Goal: Check status: Check status

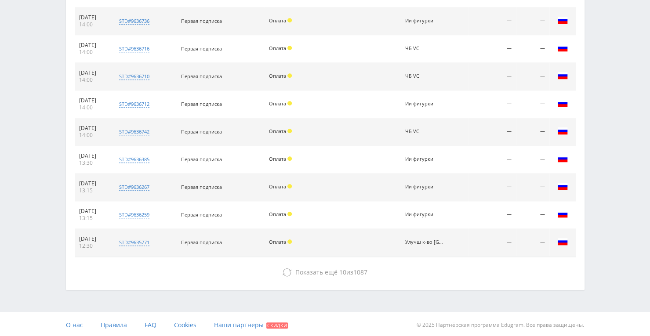
scroll to position [381, 0]
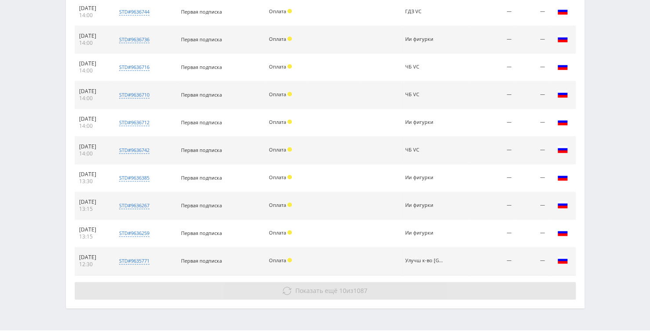
click at [309, 293] on span "Показать ещё" at bounding box center [316, 291] width 42 height 8
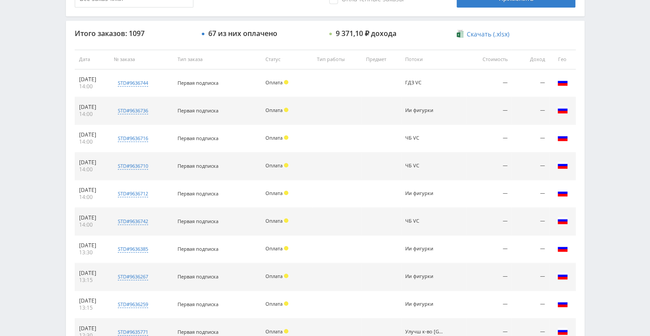
scroll to position [308, 0]
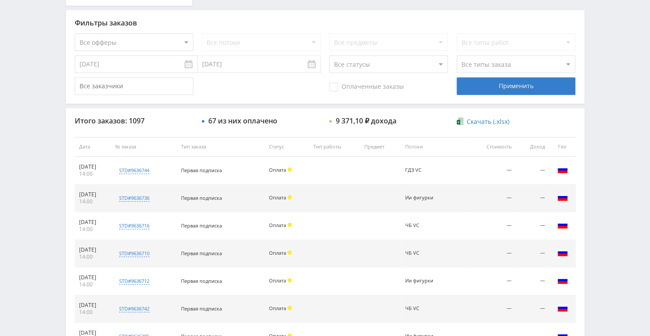
scroll to position [222, 0]
click at [174, 109] on div "Итого заказов: 1097 67 из них оплачено 9 371,10 ₽ дохода Скачать (.xlsx) Дата №…" at bounding box center [325, 288] width 519 height 359
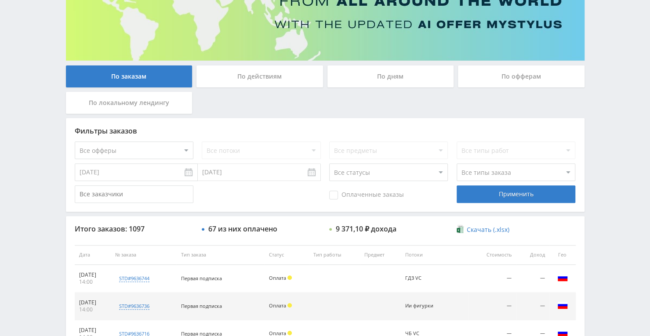
scroll to position [84, 0]
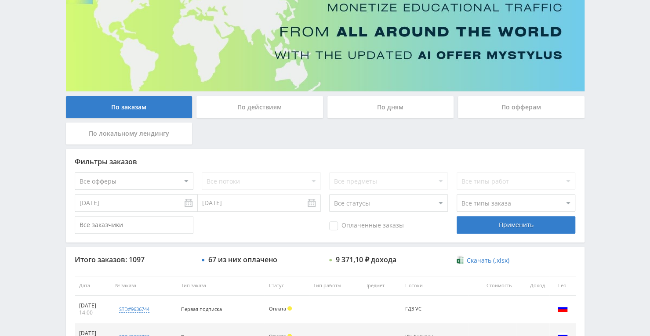
click at [395, 103] on div "По дням" at bounding box center [391, 107] width 127 height 22
click at [0, 0] on input "По дням" at bounding box center [0, 0] width 0 height 0
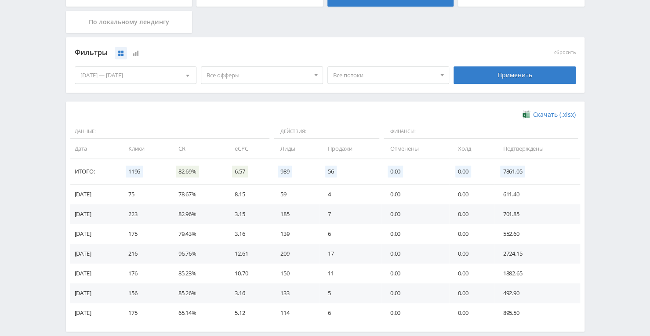
scroll to position [190, 0]
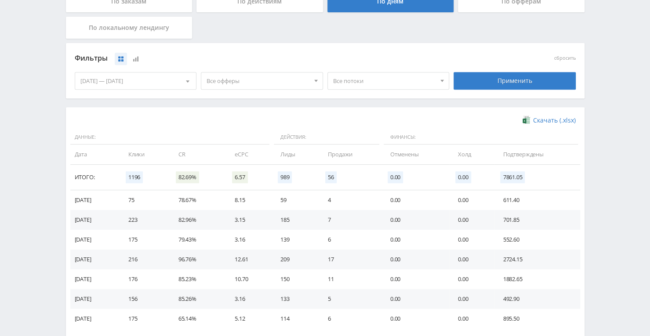
click at [154, 83] on div "[DATE] — [DATE]" at bounding box center [135, 81] width 121 height 17
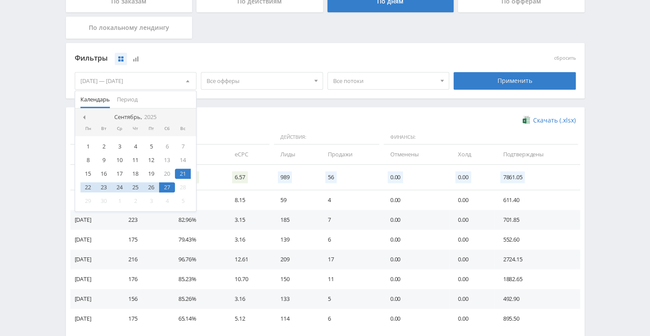
click at [154, 83] on div "[DATE] — [DATE]" at bounding box center [135, 81] width 121 height 17
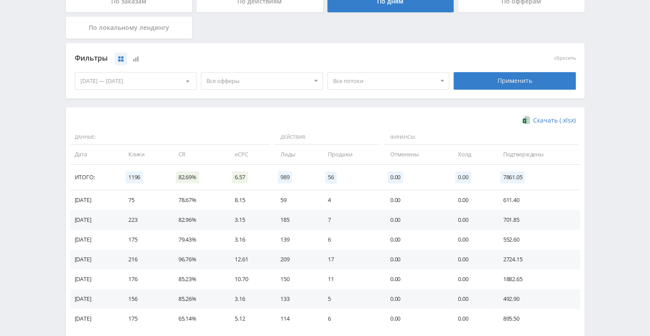
click at [143, 85] on div "[DATE] — [DATE]" at bounding box center [135, 81] width 121 height 17
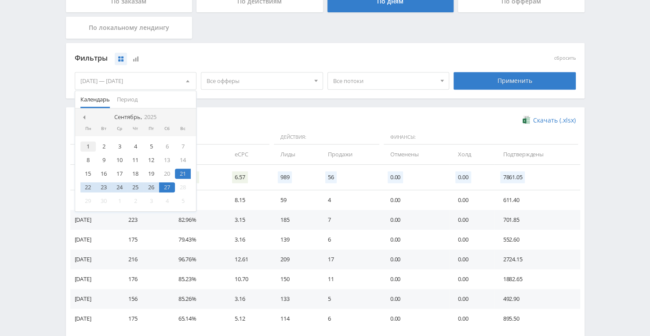
click at [87, 150] on div "1" at bounding box center [88, 147] width 16 height 10
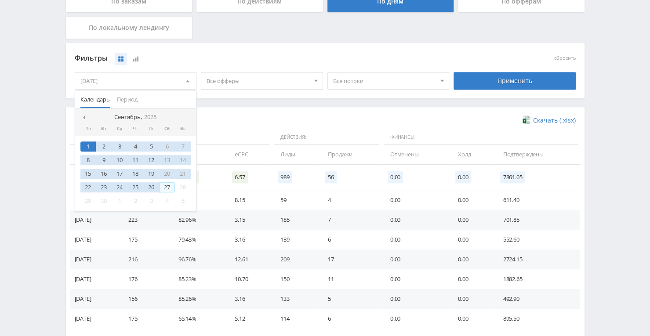
click at [164, 188] on div "27" at bounding box center [167, 187] width 16 height 10
click at [492, 66] on div "Фильтры сбросить" at bounding box center [326, 58] width 506 height 20
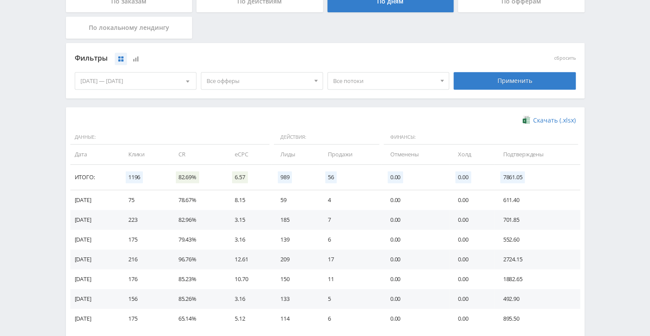
click at [489, 70] on div "Применить" at bounding box center [515, 81] width 127 height 25
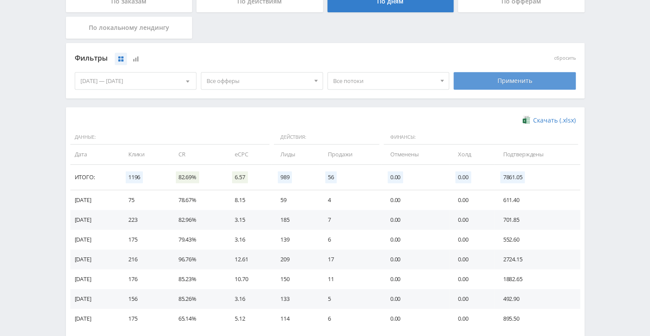
click at [479, 87] on div "Применить" at bounding box center [515, 81] width 122 height 18
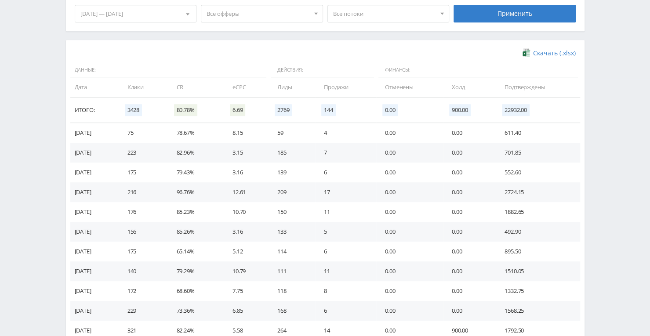
scroll to position [257, 0]
click at [396, 171] on td "0.00" at bounding box center [409, 172] width 67 height 20
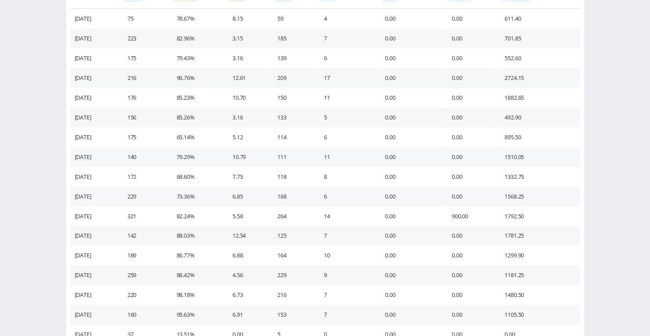
scroll to position [372, 0]
click at [427, 156] on td "0.00" at bounding box center [409, 157] width 67 height 20
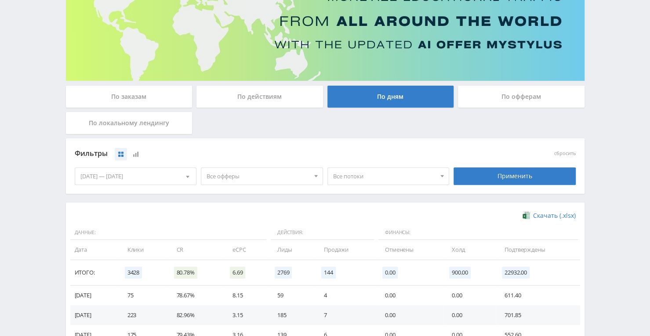
scroll to position [93, 0]
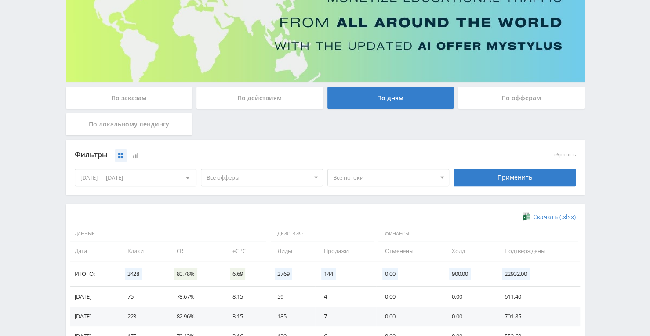
click at [371, 176] on span "Все потоки" at bounding box center [384, 177] width 103 height 17
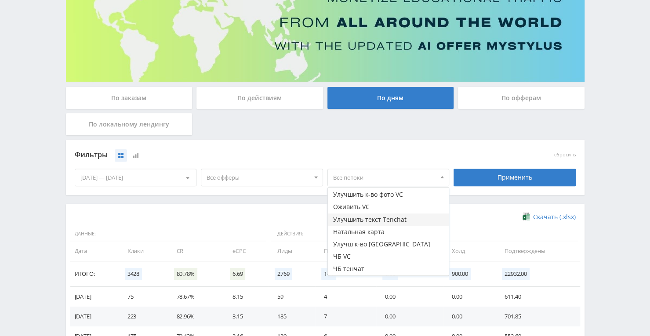
scroll to position [97, 0]
click at [384, 222] on button "Улучшить текст Tenchat" at bounding box center [388, 220] width 121 height 12
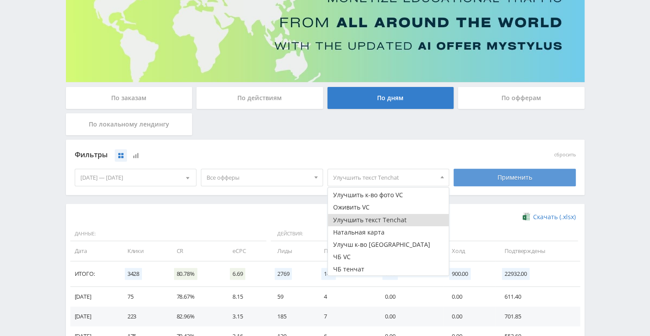
click at [498, 176] on div "Применить" at bounding box center [515, 178] width 122 height 18
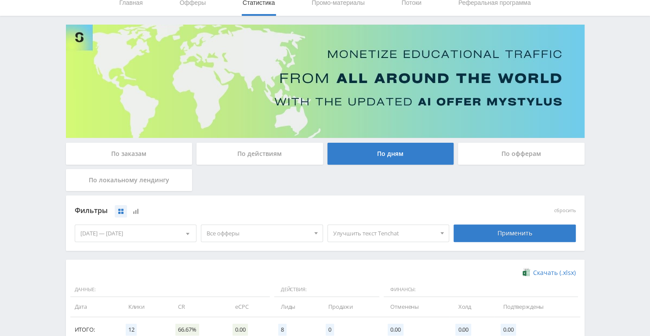
scroll to position [36, 0]
click at [425, 235] on span "Улучшить текст Tenchat" at bounding box center [384, 234] width 103 height 17
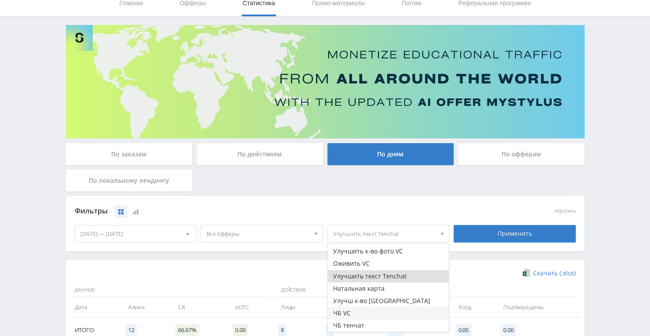
click at [335, 313] on button "ЧБ VC" at bounding box center [388, 313] width 121 height 12
click at [356, 274] on button "Улучшить текст Tenchat" at bounding box center [388, 276] width 121 height 12
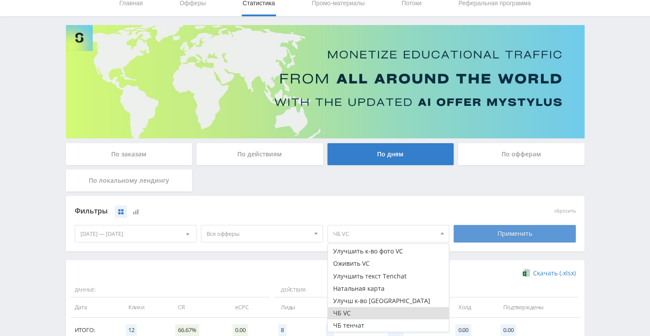
click at [489, 227] on div "Применить" at bounding box center [515, 234] width 122 height 18
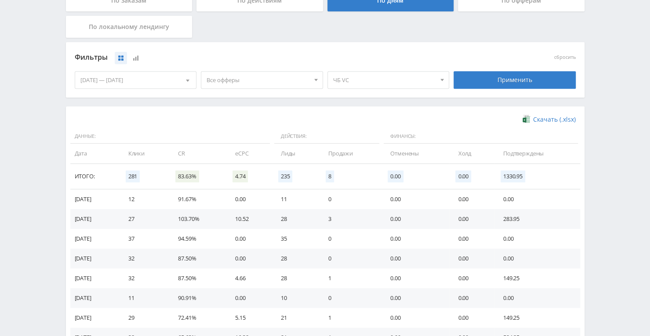
scroll to position [190, 0]
click at [426, 83] on span "ЧБ VC" at bounding box center [384, 80] width 103 height 17
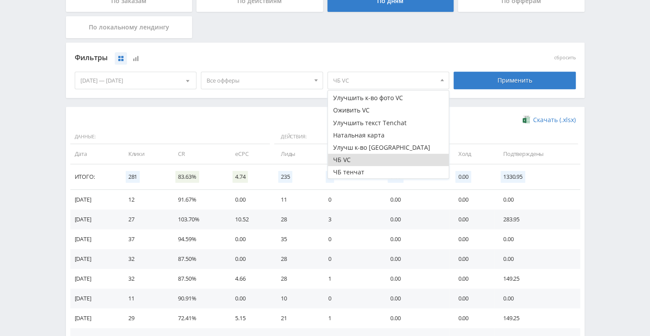
click at [339, 158] on button "ЧБ VC" at bounding box center [388, 160] width 121 height 12
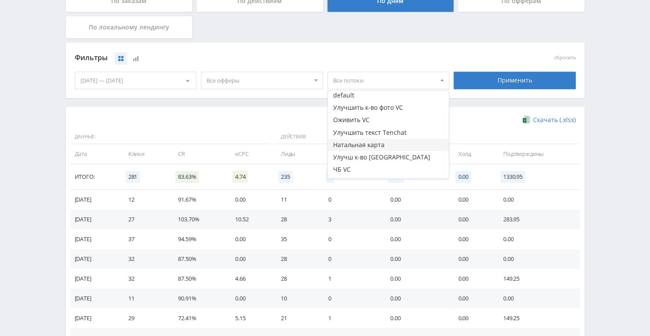
scroll to position [87, 0]
click at [344, 120] on button "Оживить VC" at bounding box center [388, 120] width 121 height 12
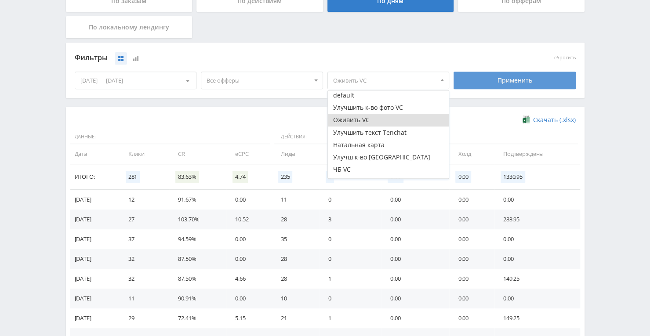
click at [507, 84] on div "Применить" at bounding box center [515, 81] width 122 height 18
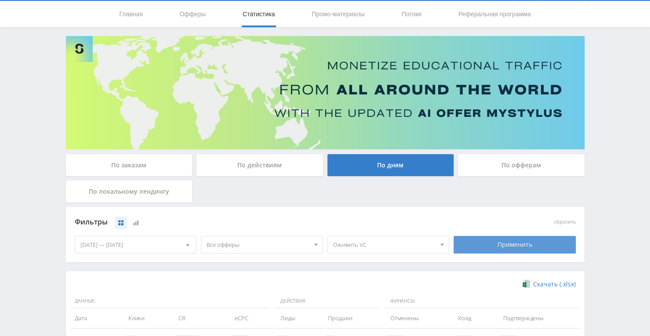
scroll to position [190, 0]
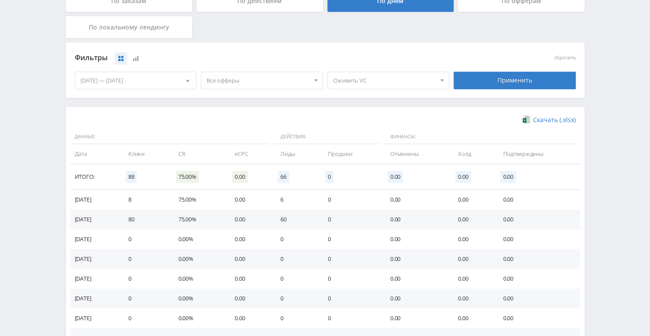
click at [443, 82] on span at bounding box center [443, 81] width 4 height 4
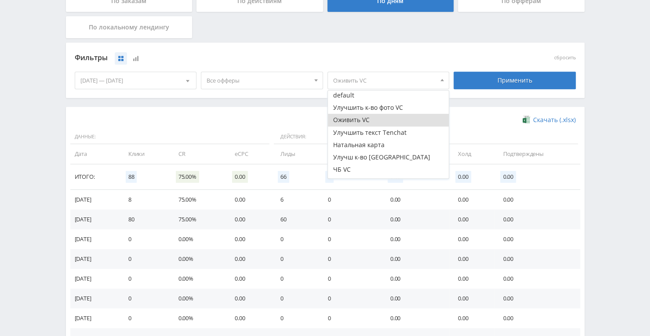
click at [360, 120] on button "Оживить VC" at bounding box center [388, 120] width 121 height 12
click at [360, 107] on button "Улучшить к-во фото VC" at bounding box center [388, 108] width 121 height 12
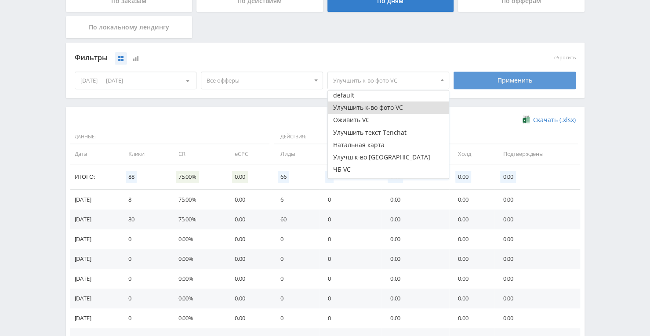
click at [477, 86] on div "Применить" at bounding box center [515, 81] width 122 height 18
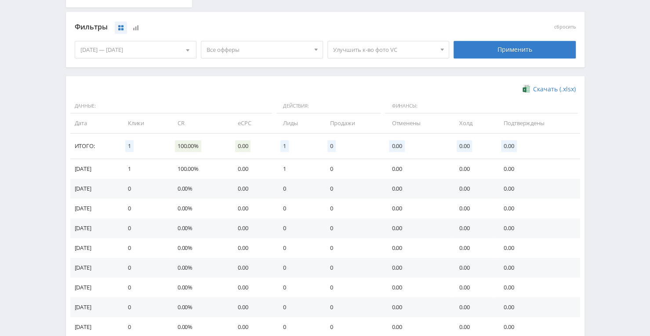
scroll to position [187, 0]
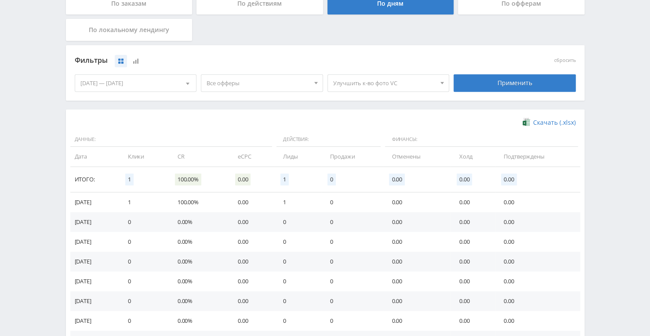
click at [437, 85] on div at bounding box center [442, 83] width 13 height 17
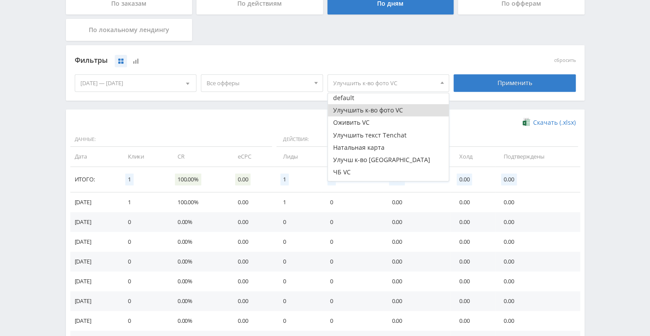
click at [391, 112] on button "Улучшить к-во фото VC" at bounding box center [388, 110] width 121 height 12
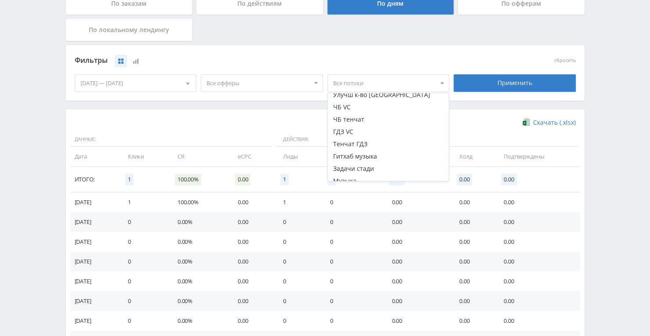
scroll to position [153, 0]
